Goal: Information Seeking & Learning: Learn about a topic

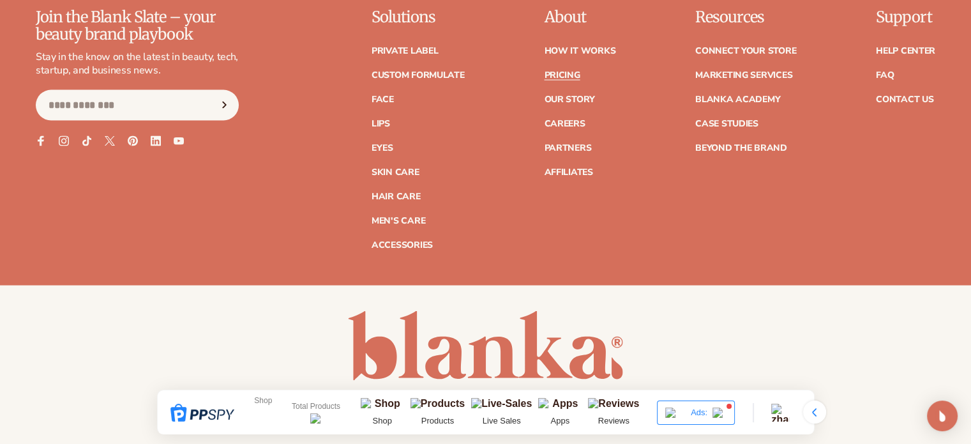
scroll to position [2747, 0]
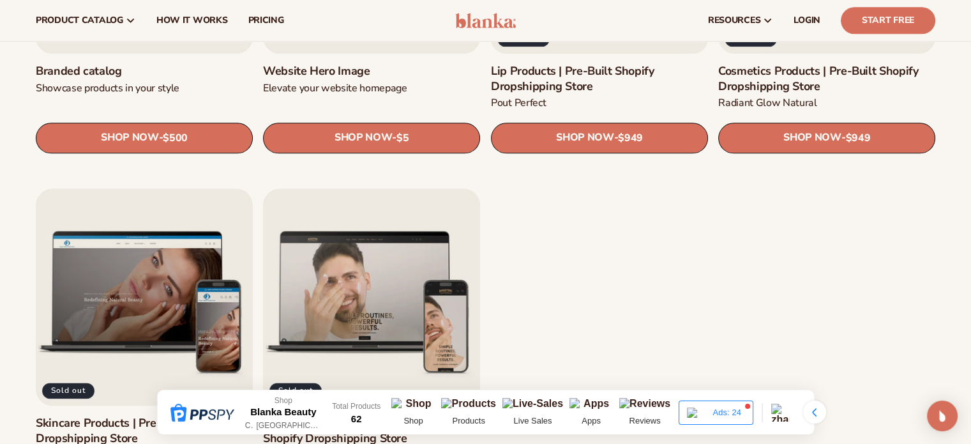
scroll to position [1596, 0]
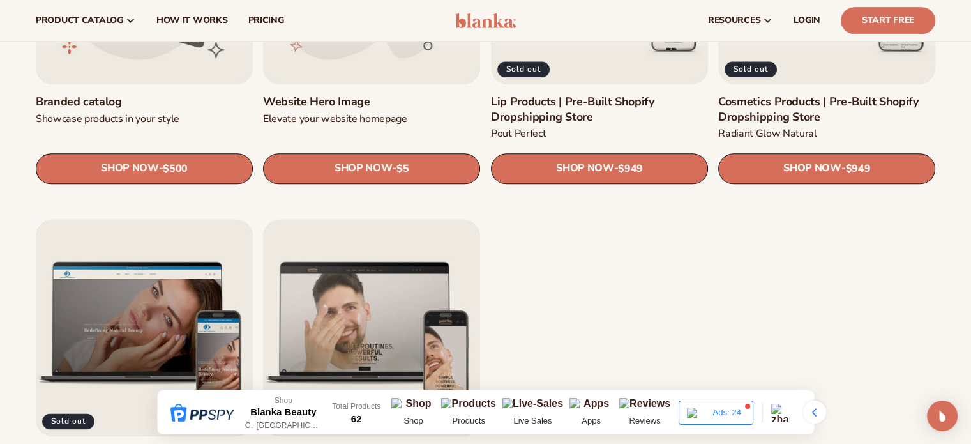
click at [785, 416] on img at bounding box center [780, 412] width 18 height 18
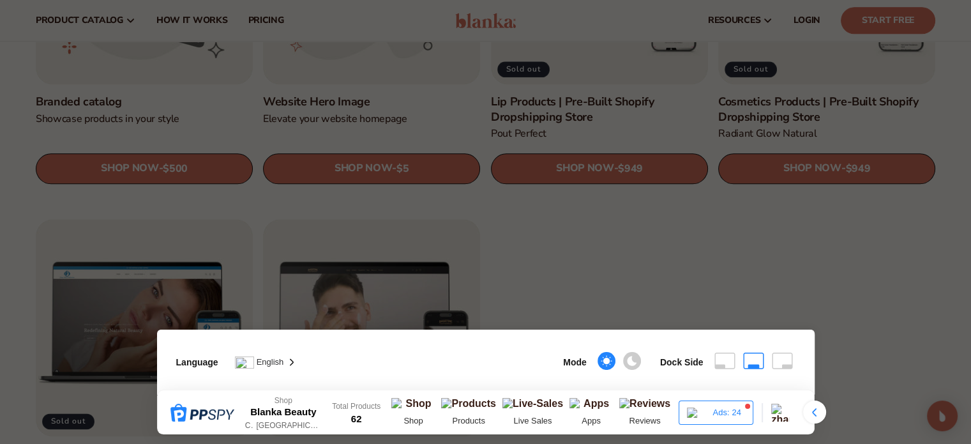
click at [620, 262] on div at bounding box center [485, 222] width 971 height 444
